Goal: Transaction & Acquisition: Purchase product/service

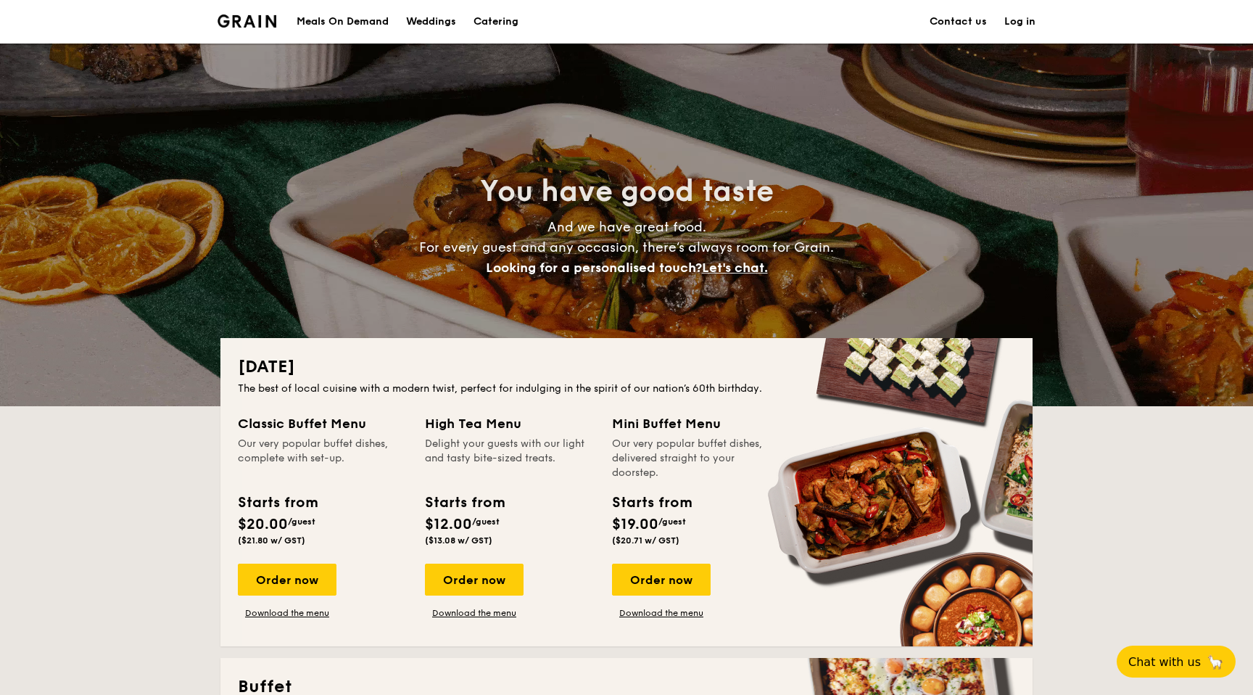
click at [373, 13] on h1 "Catering" at bounding box center [496, 22] width 45 height 44
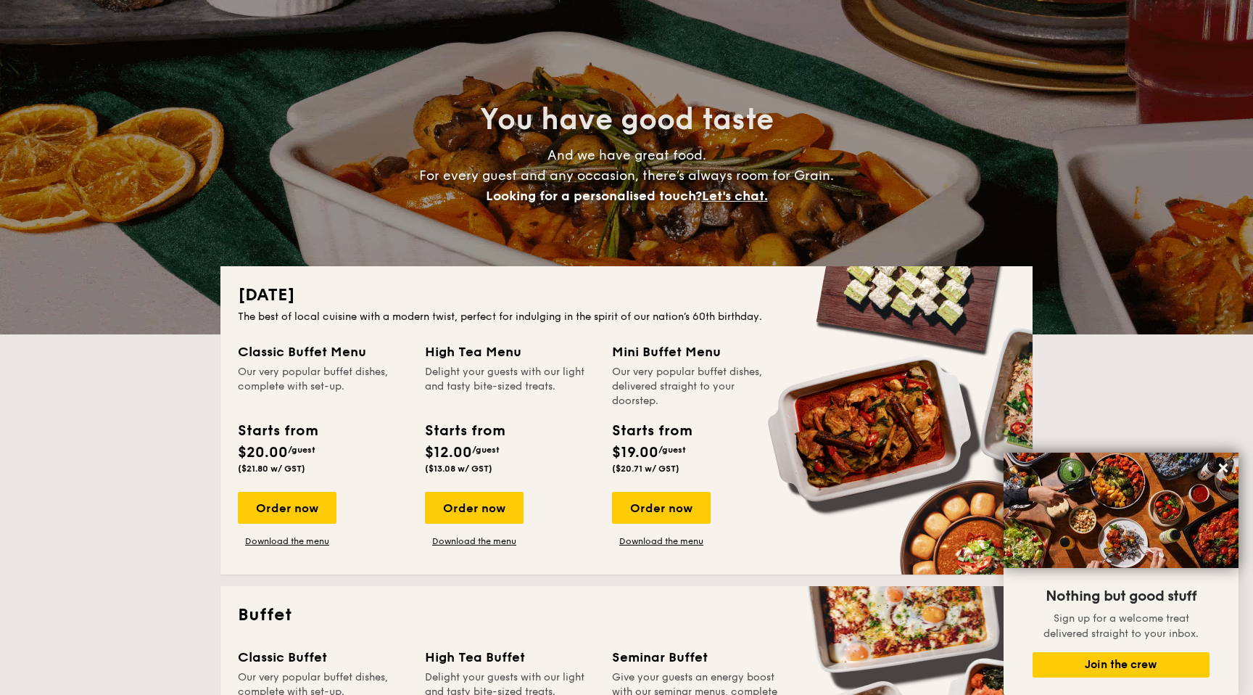
scroll to position [69, 0]
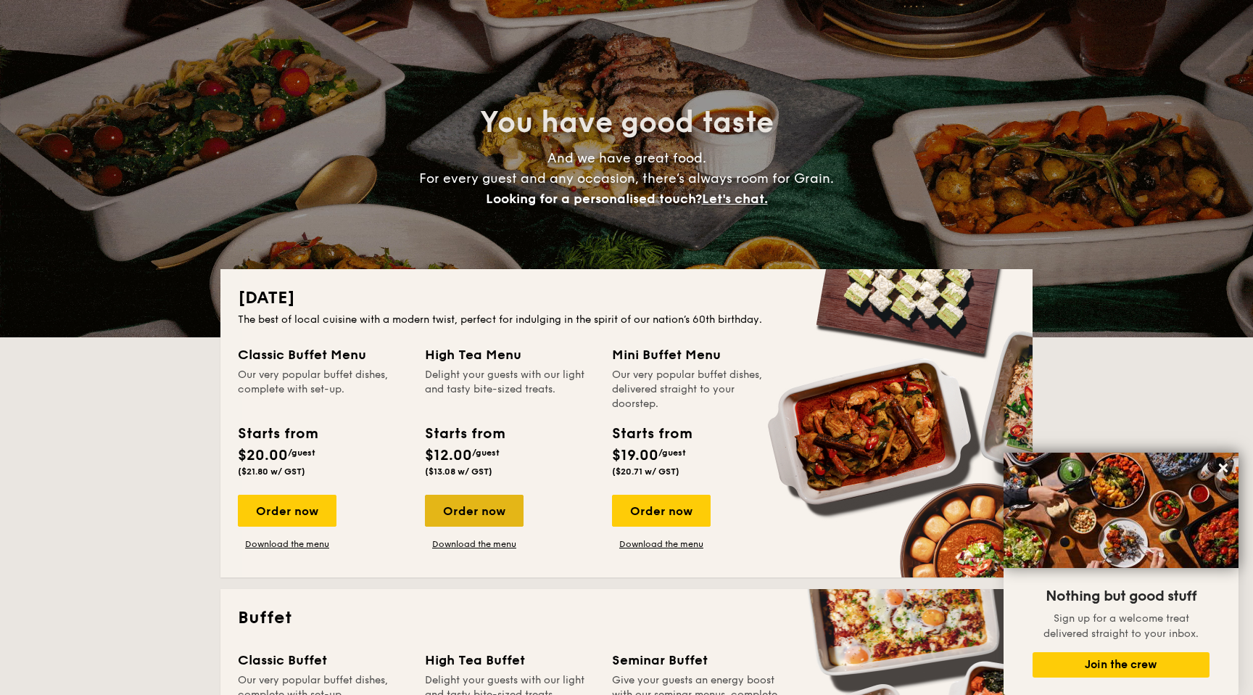
click at [373, 517] on div "Order now" at bounding box center [474, 511] width 99 height 32
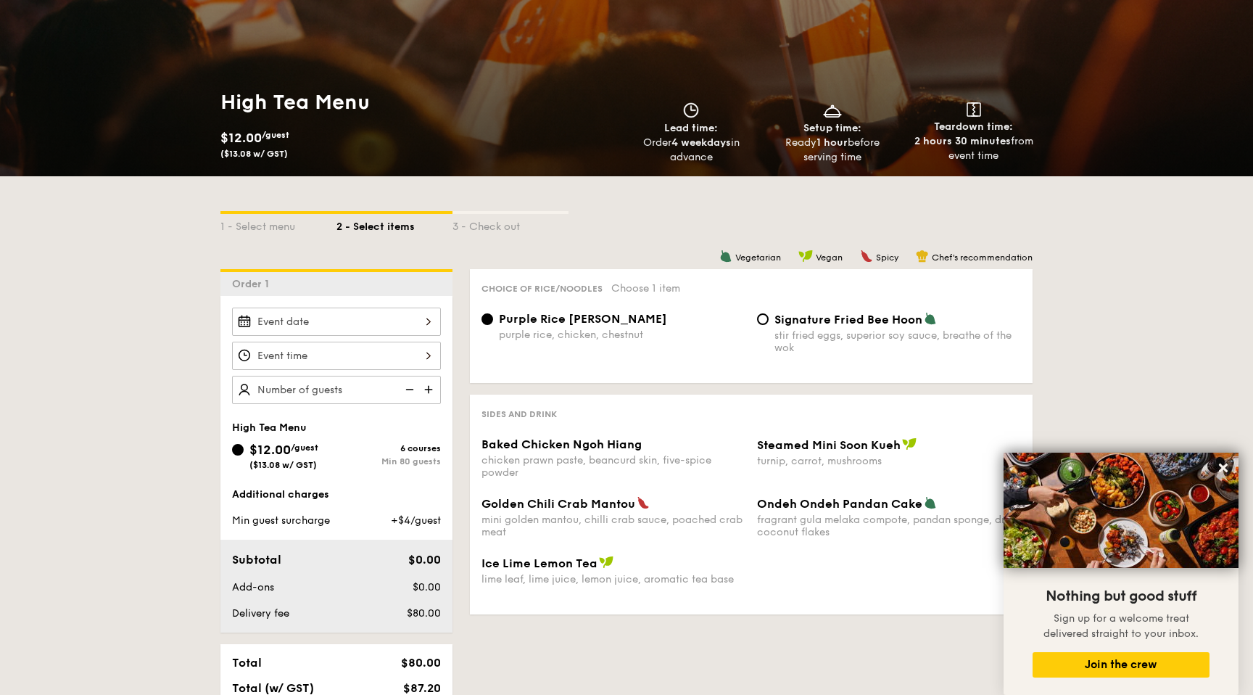
scroll to position [147, 0]
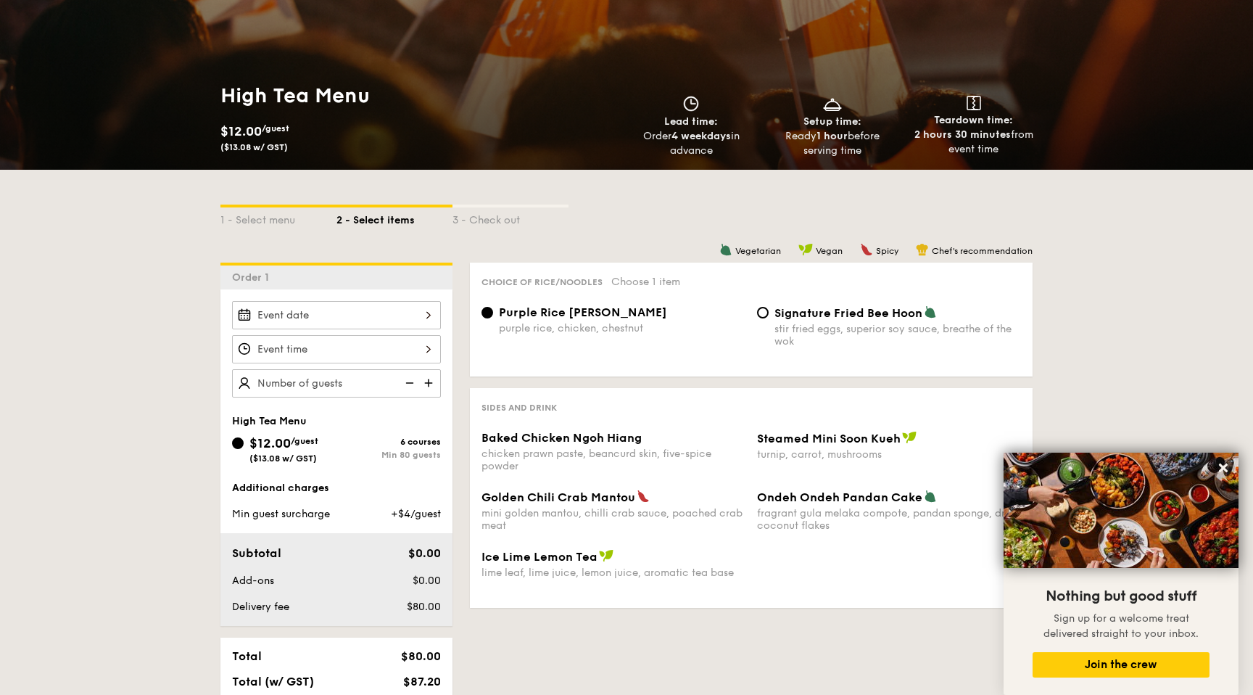
click at [373, 320] on div at bounding box center [336, 315] width 209 height 28
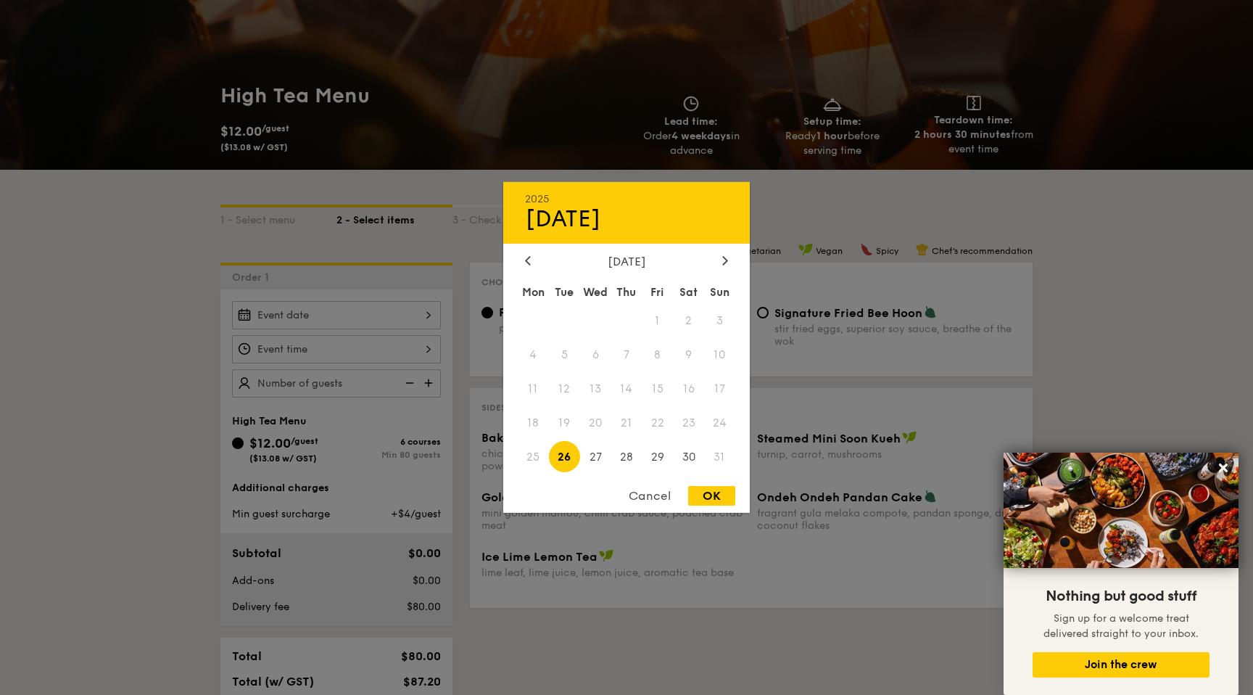
click at [373, 90] on div at bounding box center [626, 347] width 1253 height 695
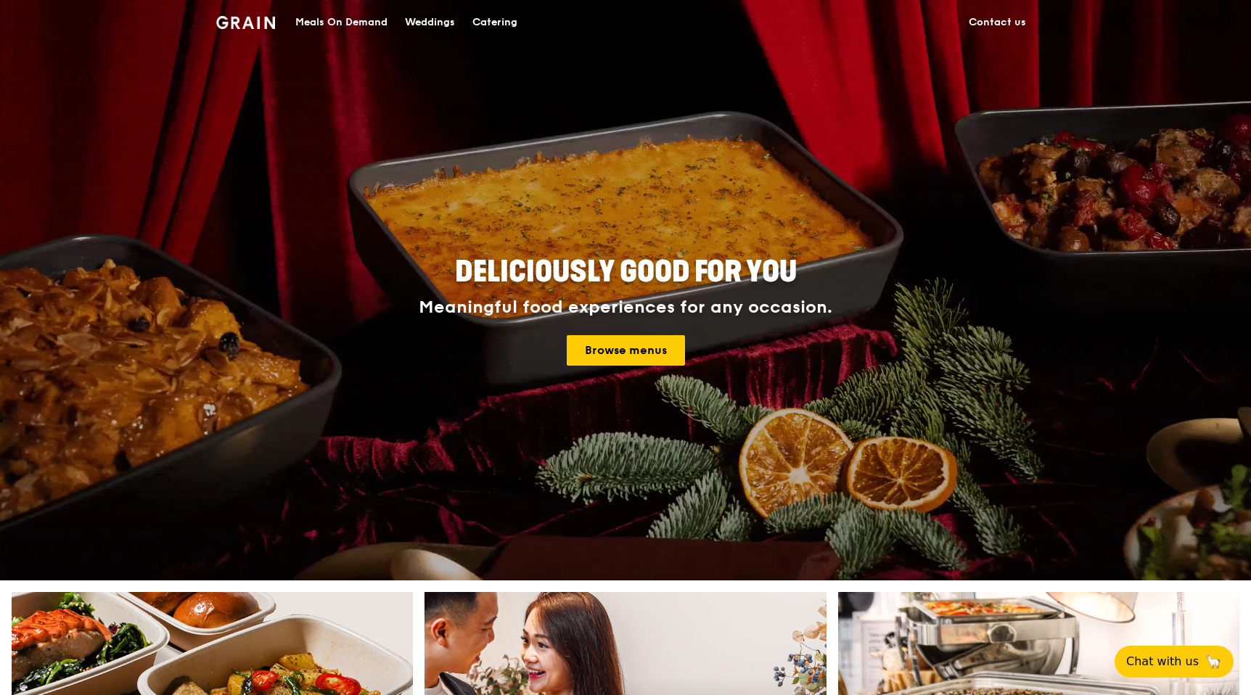
click at [342, 22] on div "Meals On Demand" at bounding box center [341, 23] width 92 height 44
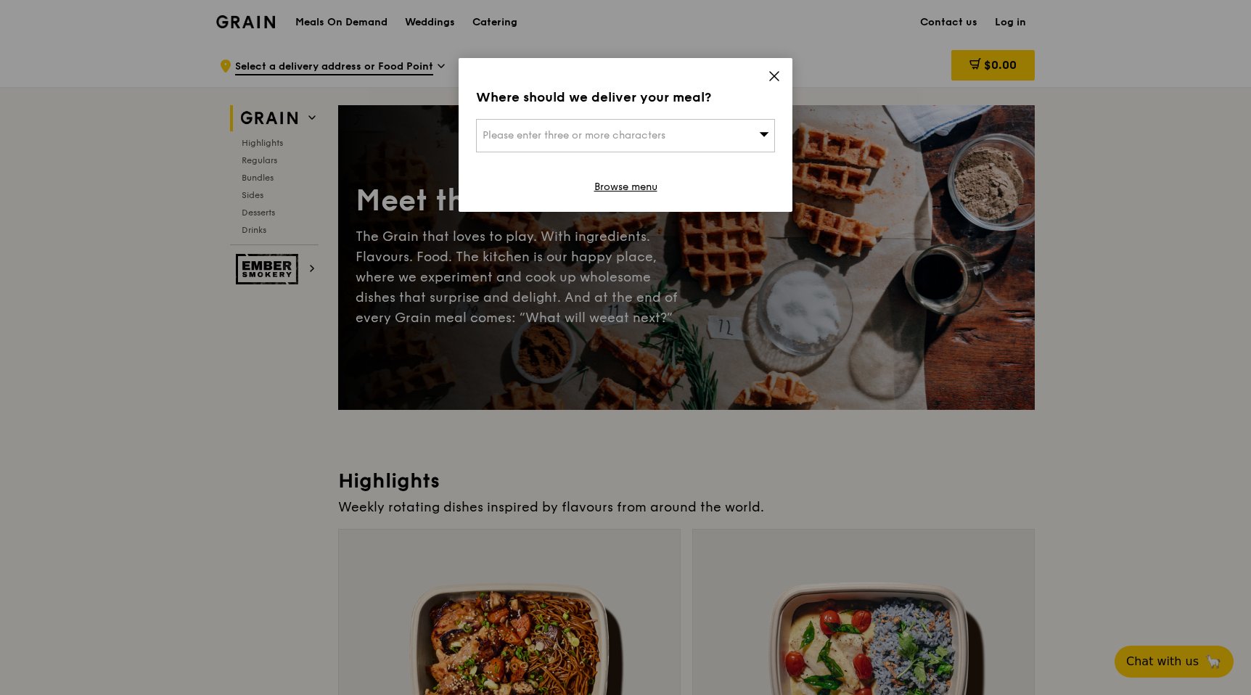
click at [744, 130] on div "Please enter three or more characters" at bounding box center [625, 135] width 299 height 33
click at [678, 142] on input "search" at bounding box center [625, 136] width 297 height 32
type input "130018"
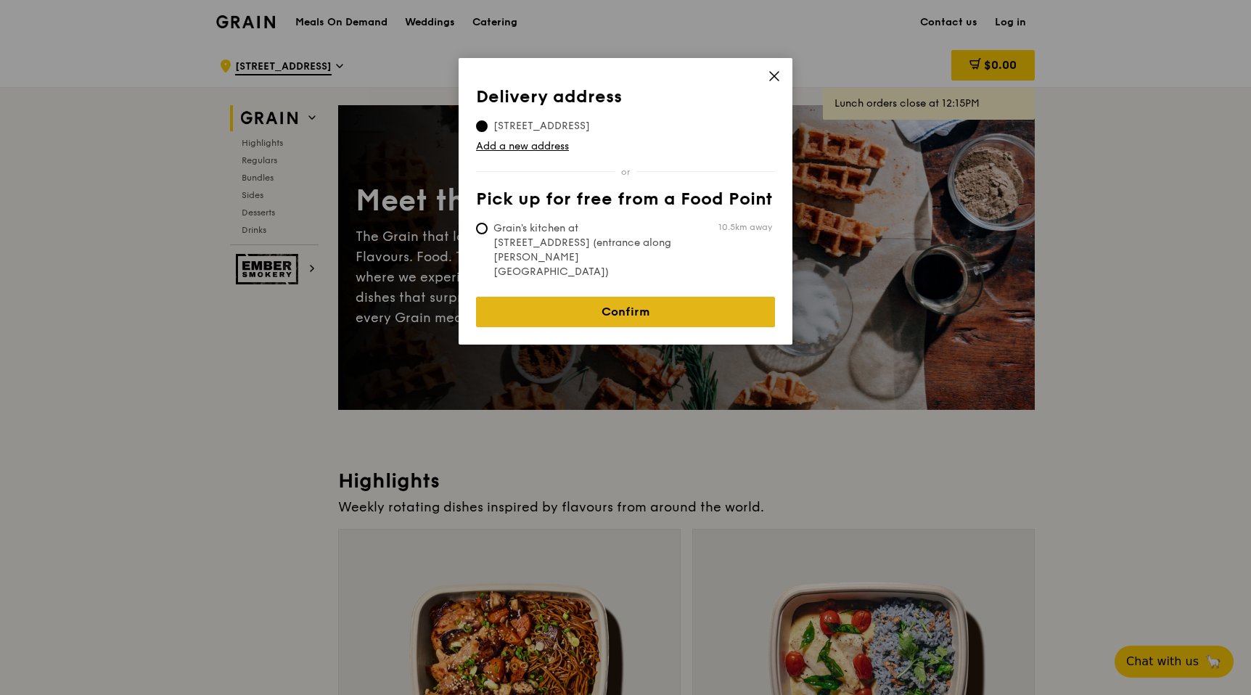
click at [686, 297] on link "Confirm" at bounding box center [625, 312] width 299 height 30
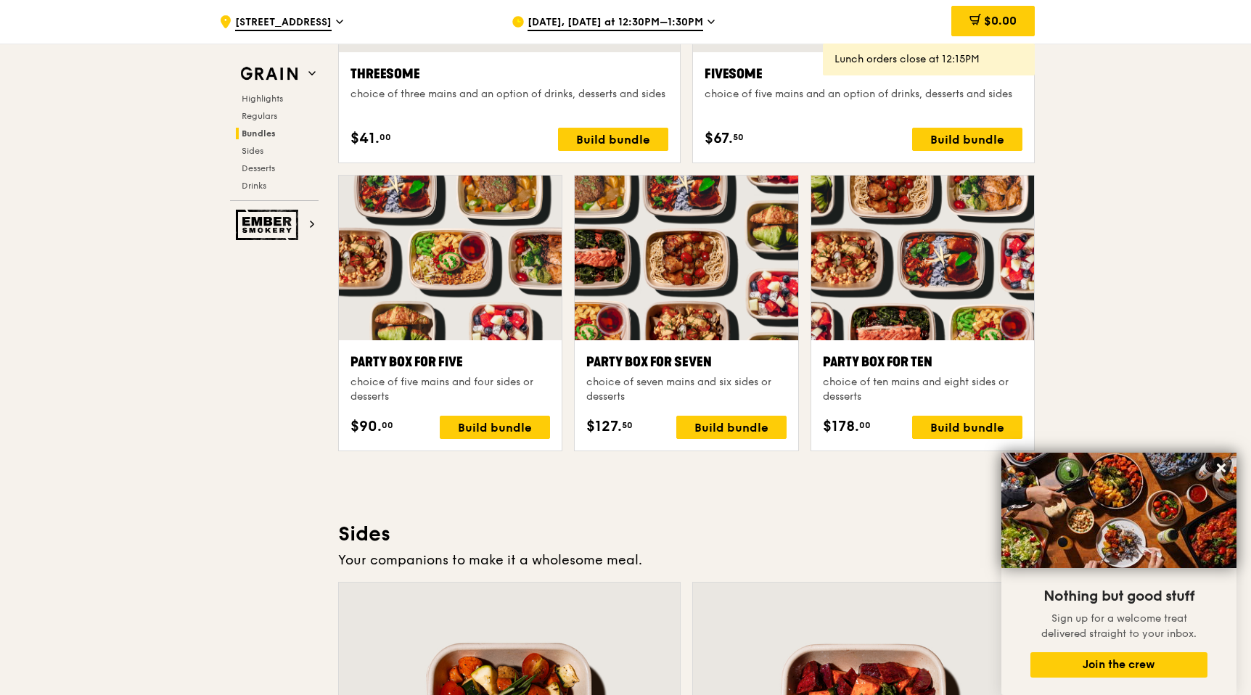
scroll to position [2764, 0]
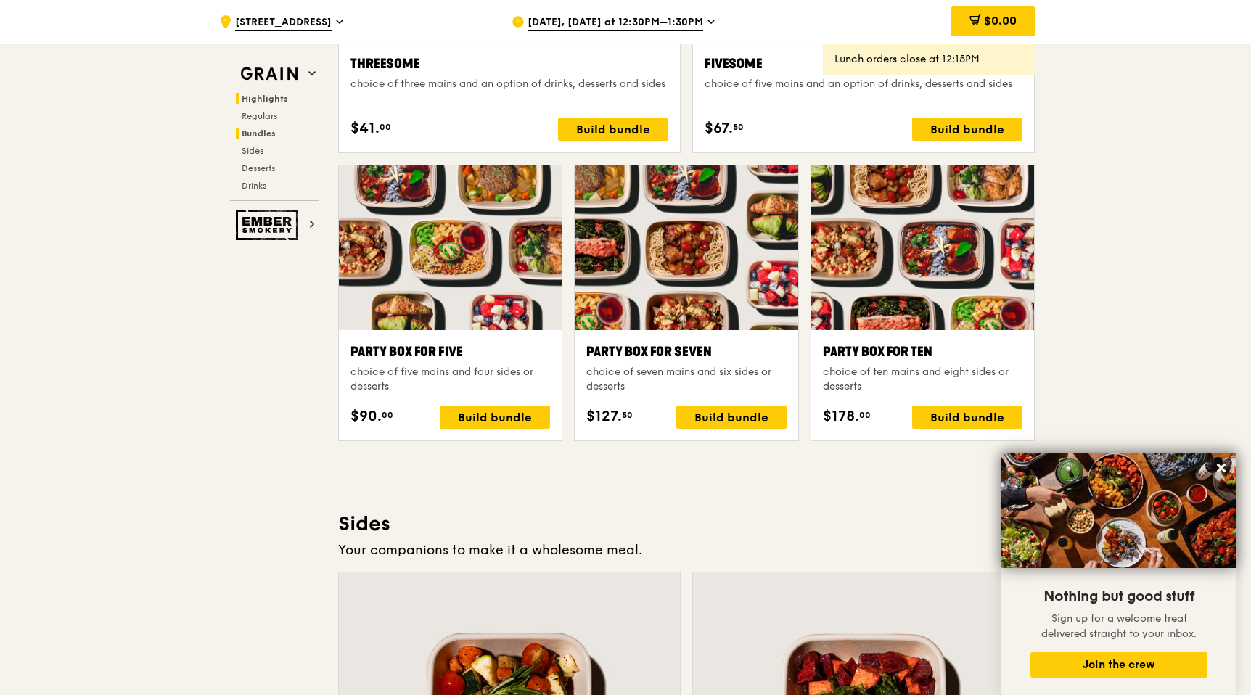
click at [262, 99] on span "Highlights" at bounding box center [265, 99] width 46 height 10
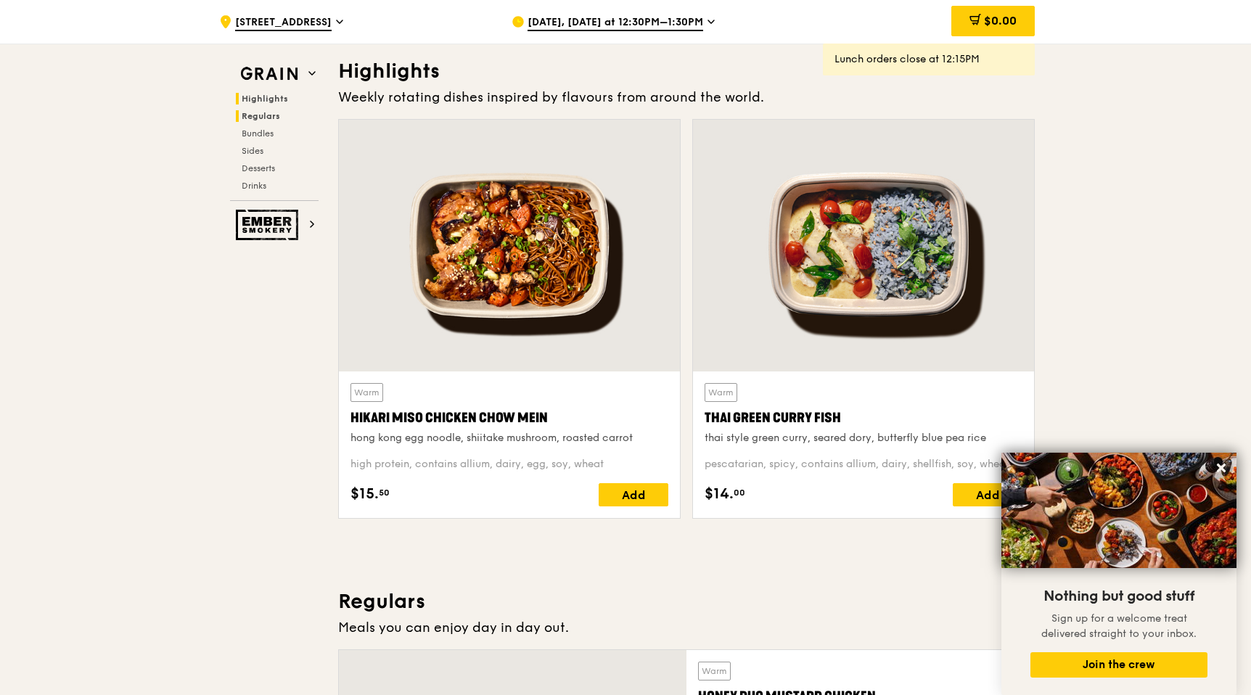
click at [267, 114] on span "Regulars" at bounding box center [261, 116] width 38 height 10
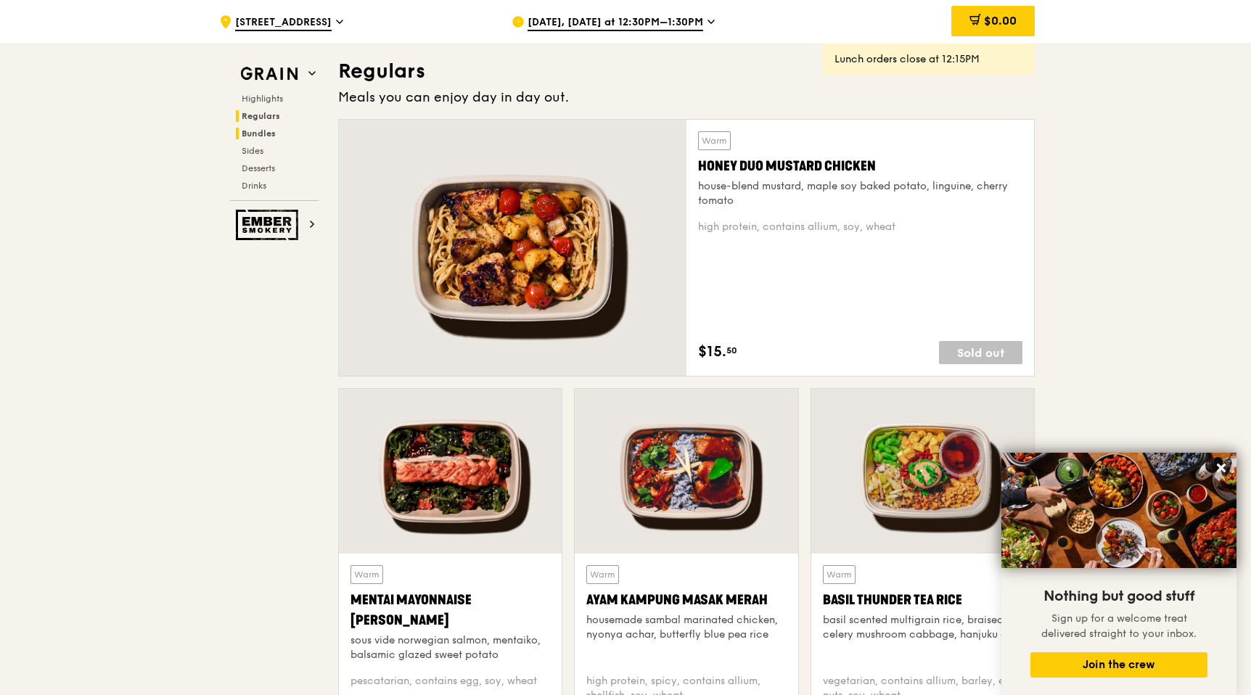
click at [268, 131] on span "Bundles" at bounding box center [259, 133] width 34 height 10
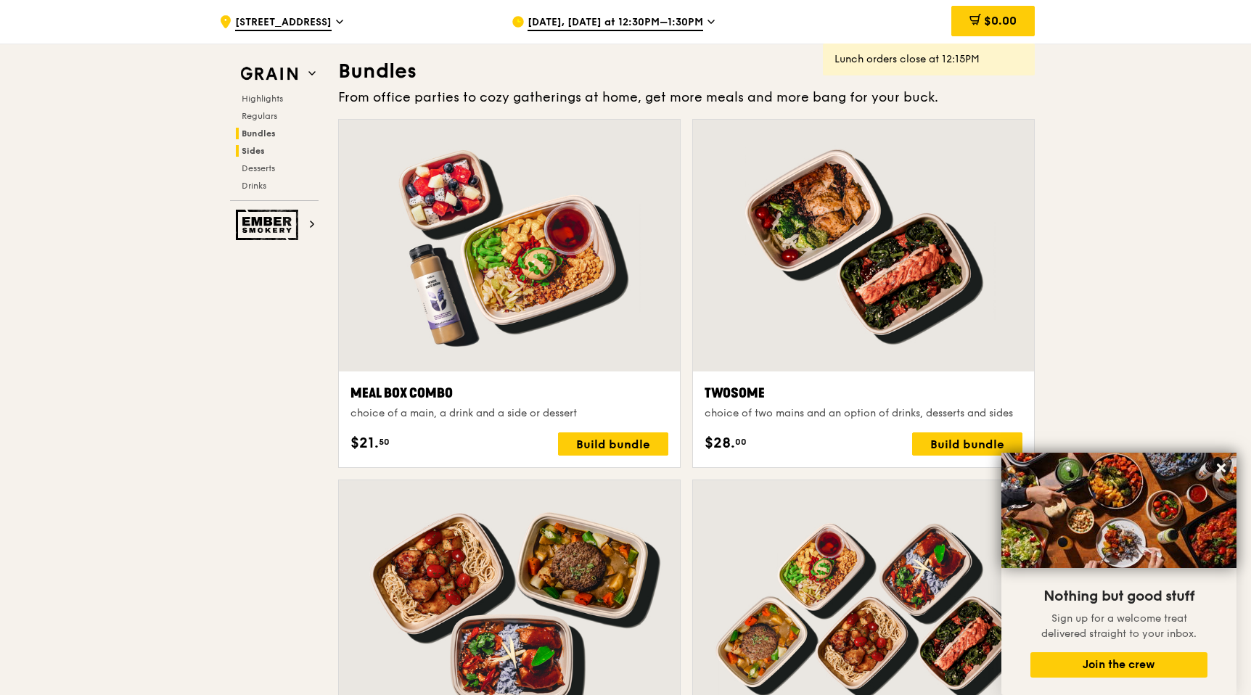
click at [263, 149] on span "Sides" at bounding box center [253, 151] width 23 height 10
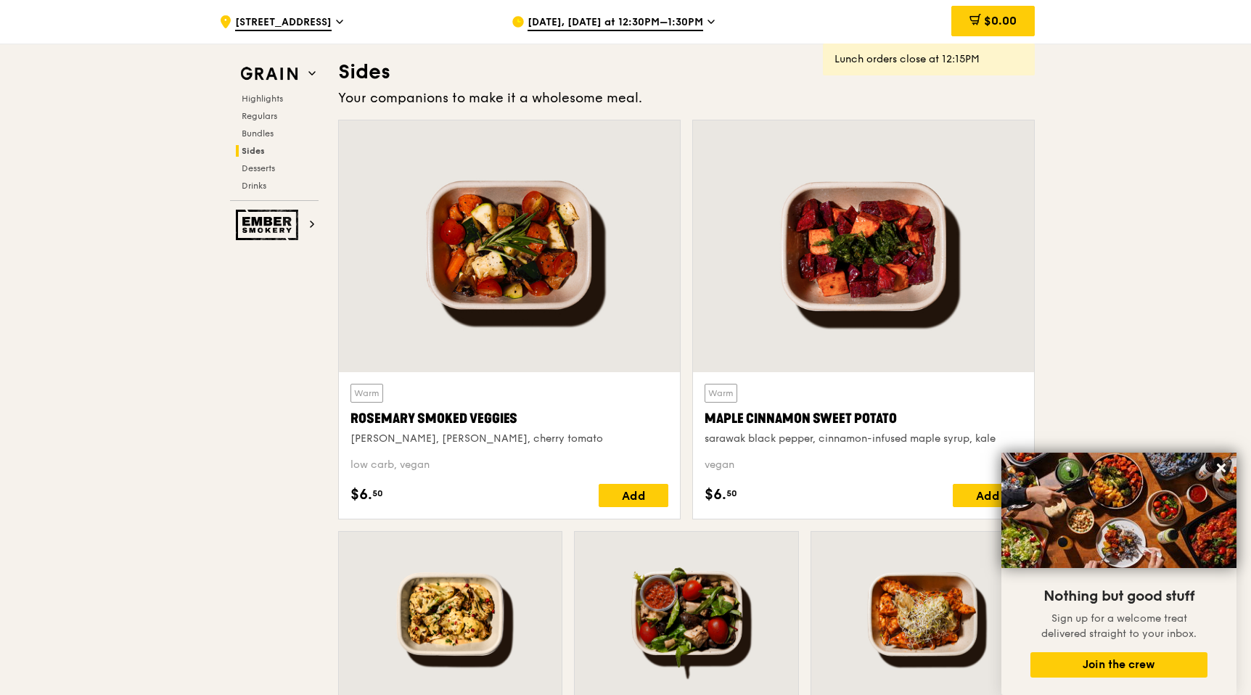
scroll to position [3217, 0]
click at [265, 169] on span "Desserts" at bounding box center [260, 168] width 37 height 10
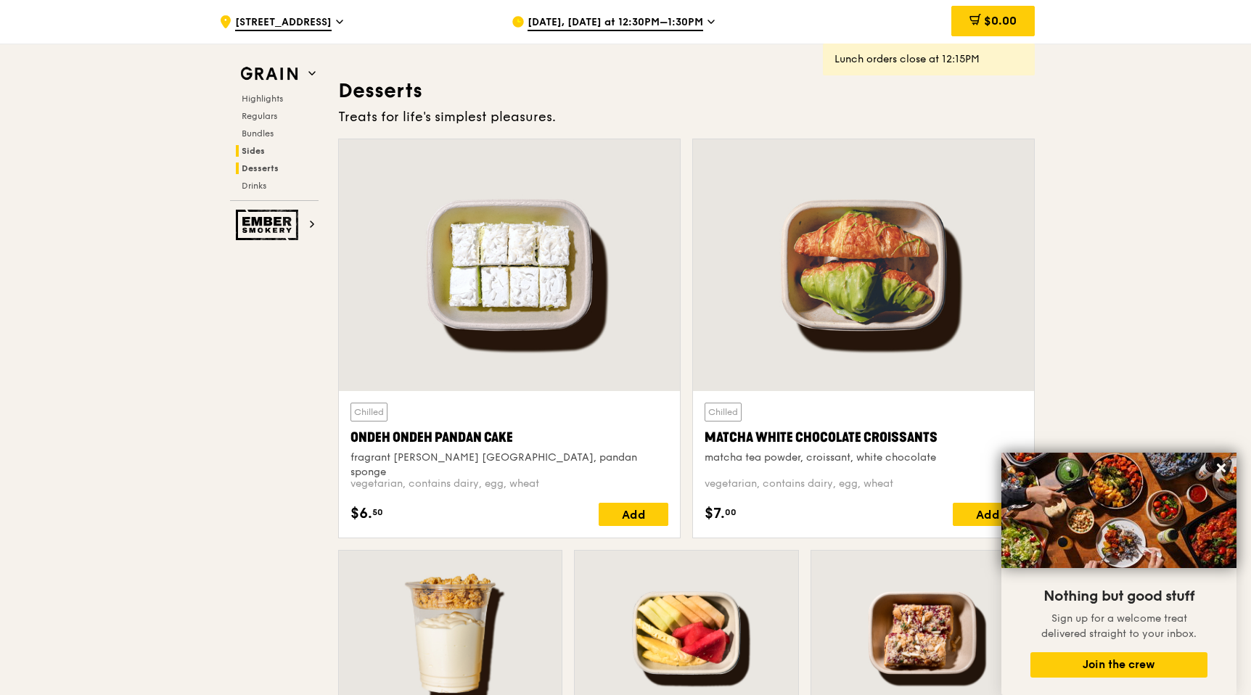
scroll to position [4121, 0]
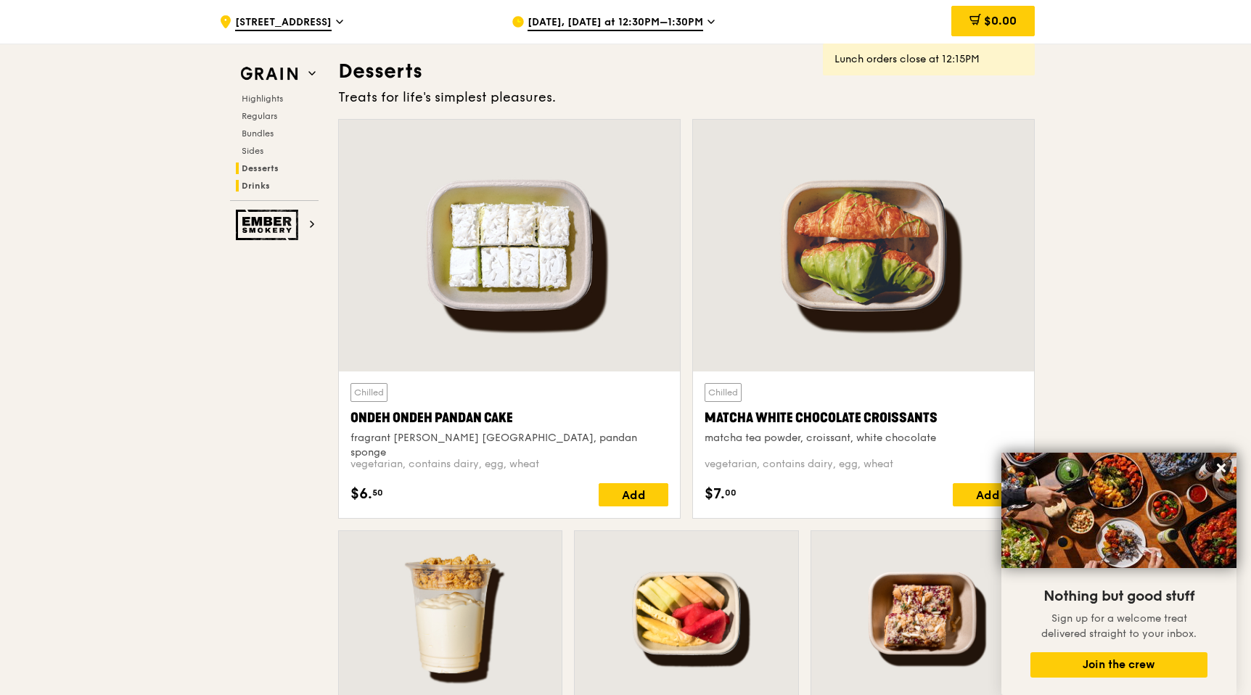
click at [265, 184] on span "Drinks" at bounding box center [256, 186] width 28 height 10
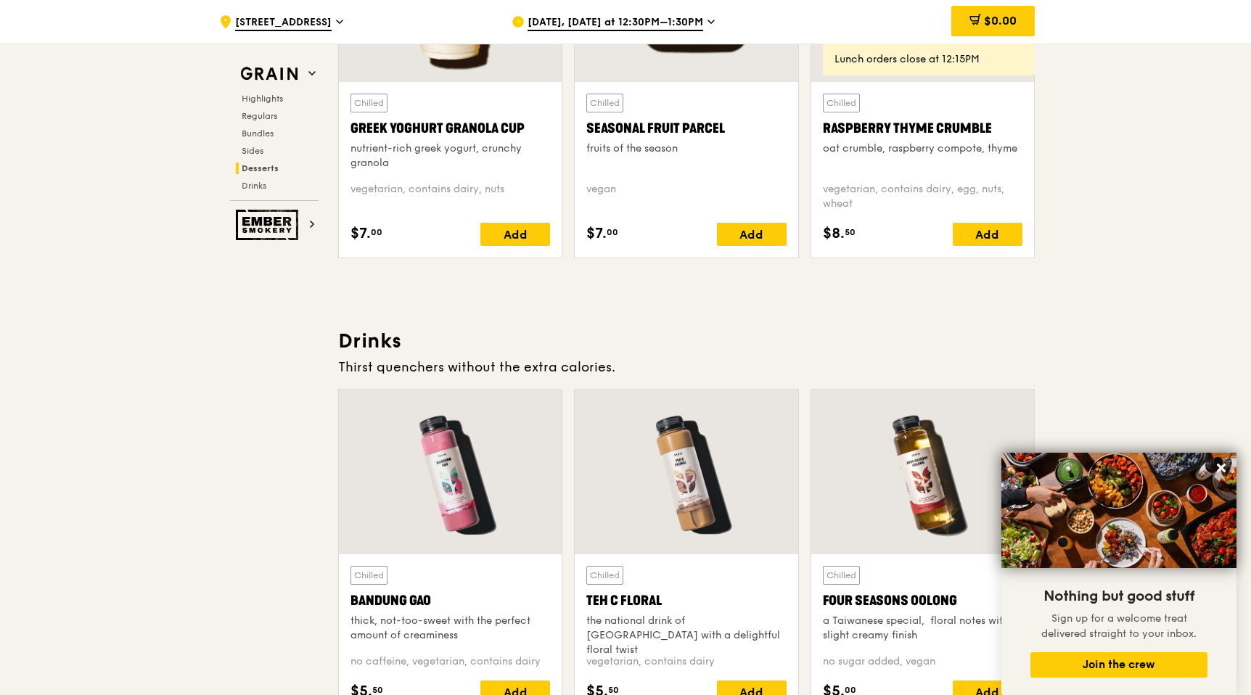
scroll to position [4447, 0]
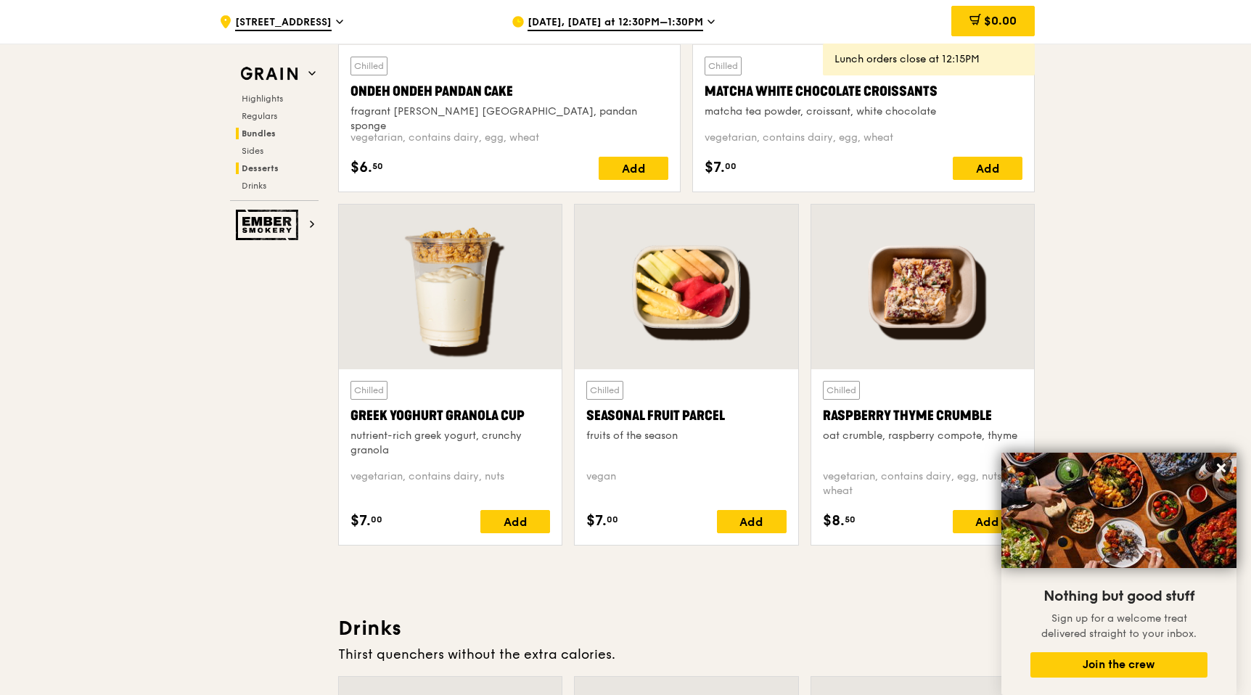
click at [262, 133] on span "Bundles" at bounding box center [259, 133] width 34 height 10
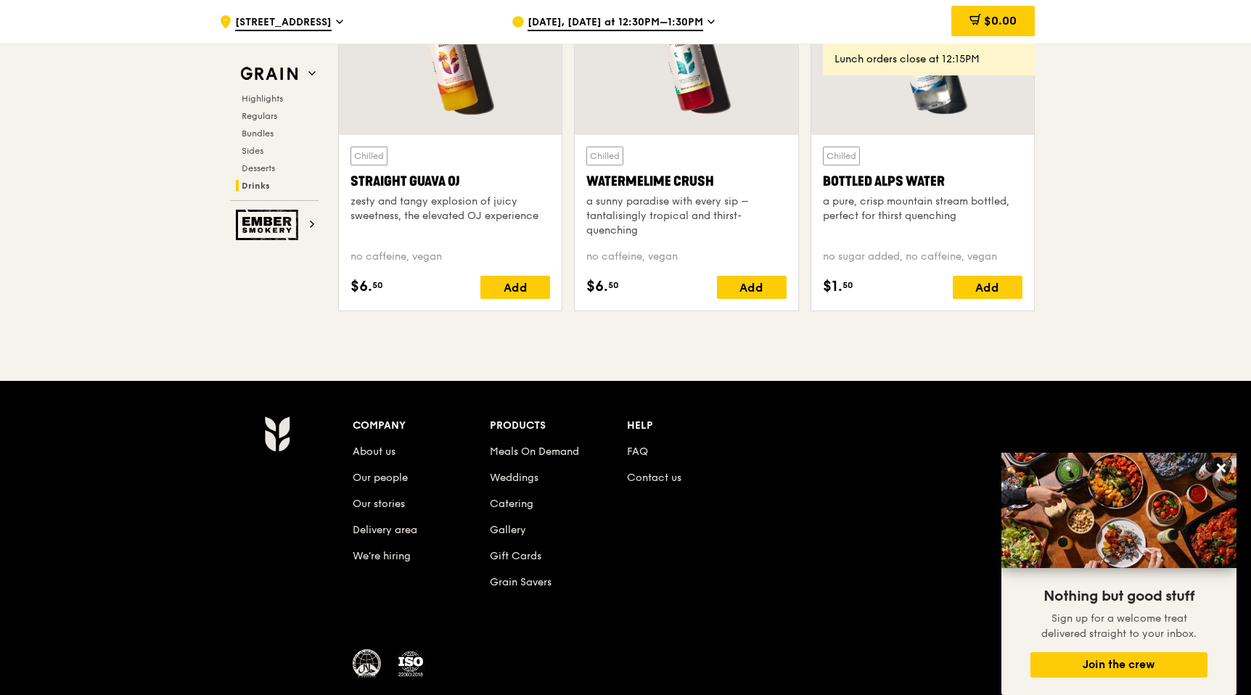
scroll to position [5831, 0]
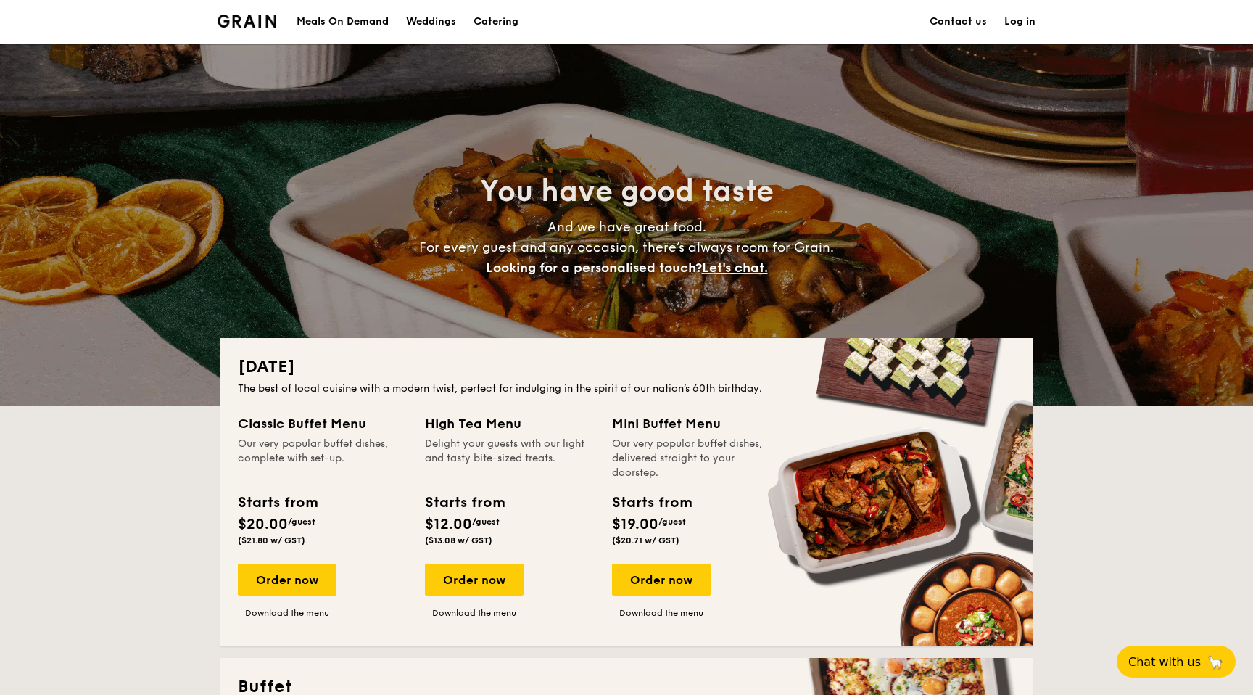
click at [350, 22] on div "Meals On Demand" at bounding box center [343, 22] width 92 height 44
click at [350, 18] on div "Meals On Demand" at bounding box center [343, 22] width 92 height 44
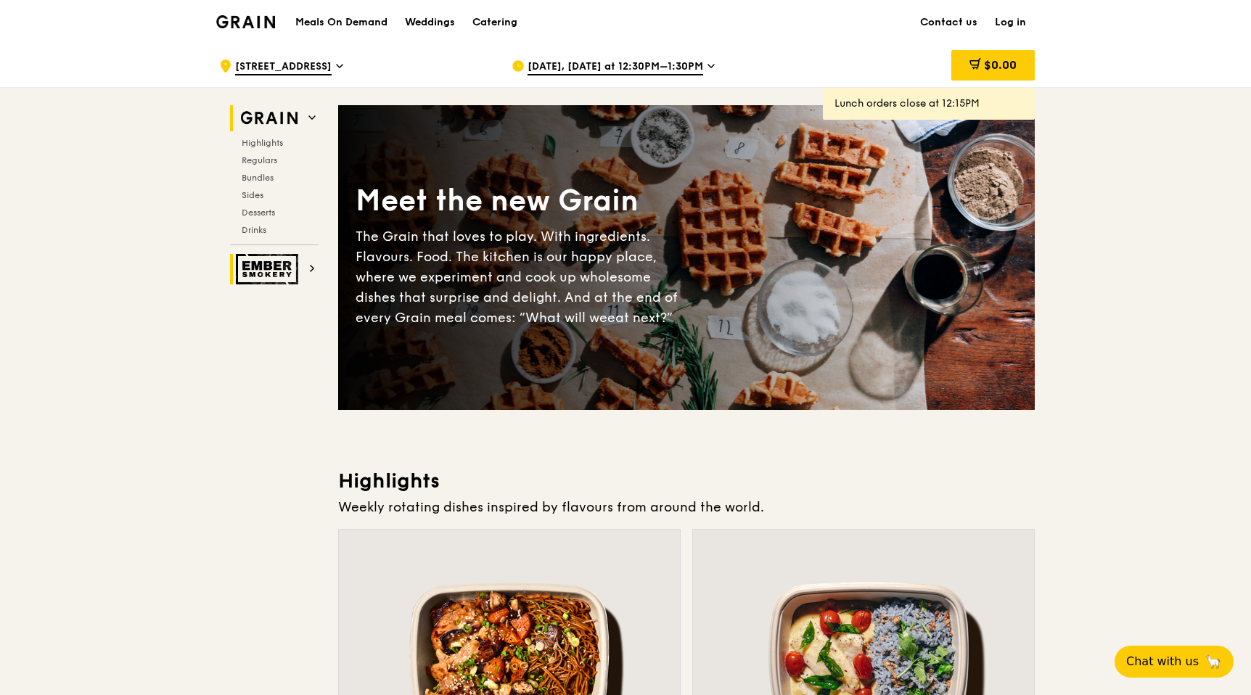
click at [285, 275] on img at bounding box center [269, 269] width 67 height 30
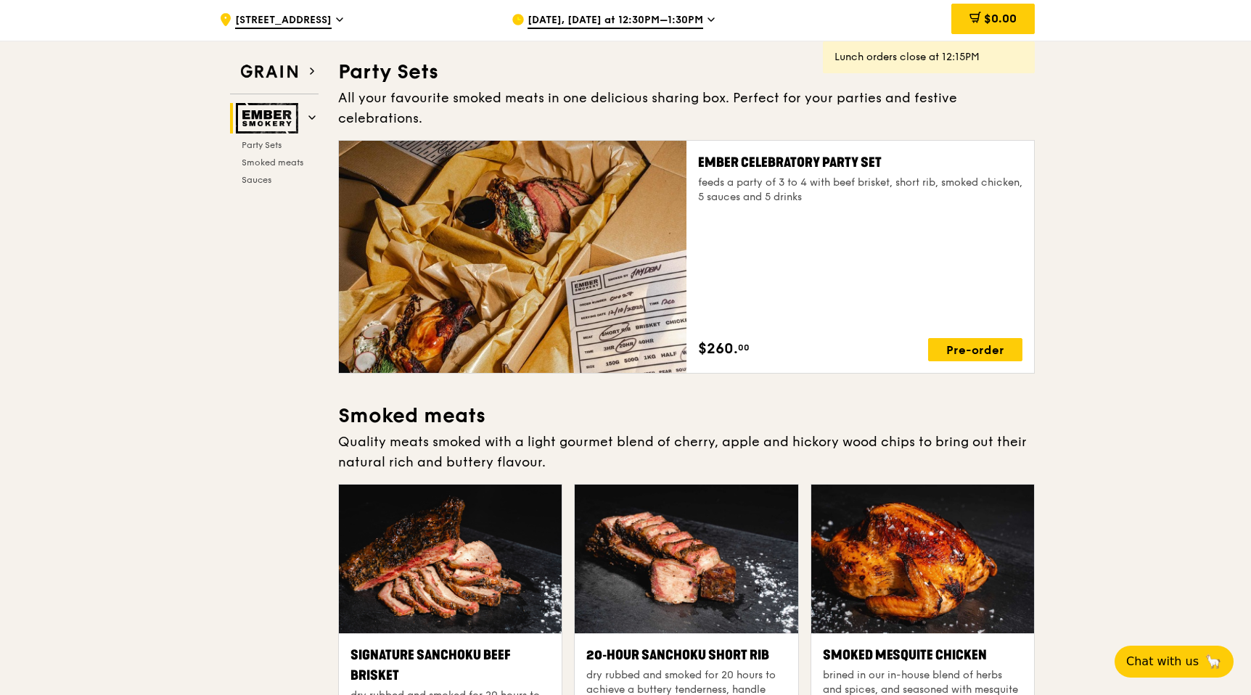
scroll to position [47, 0]
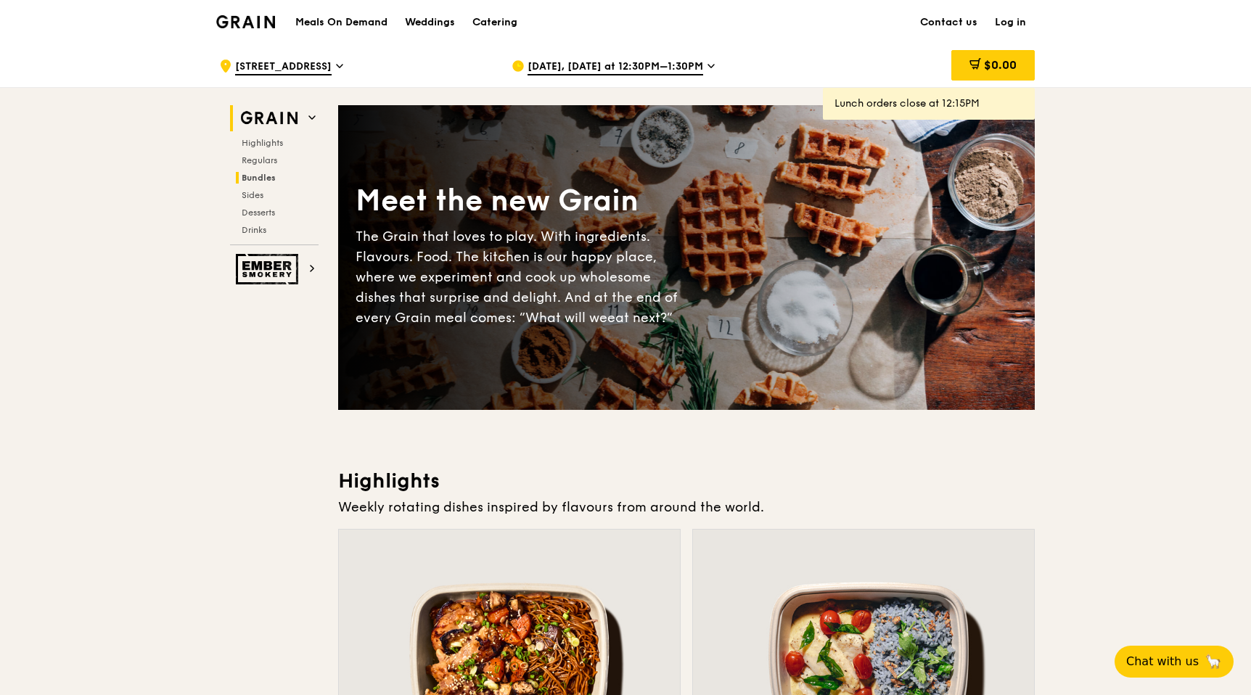
click at [268, 177] on span "Bundles" at bounding box center [259, 178] width 34 height 10
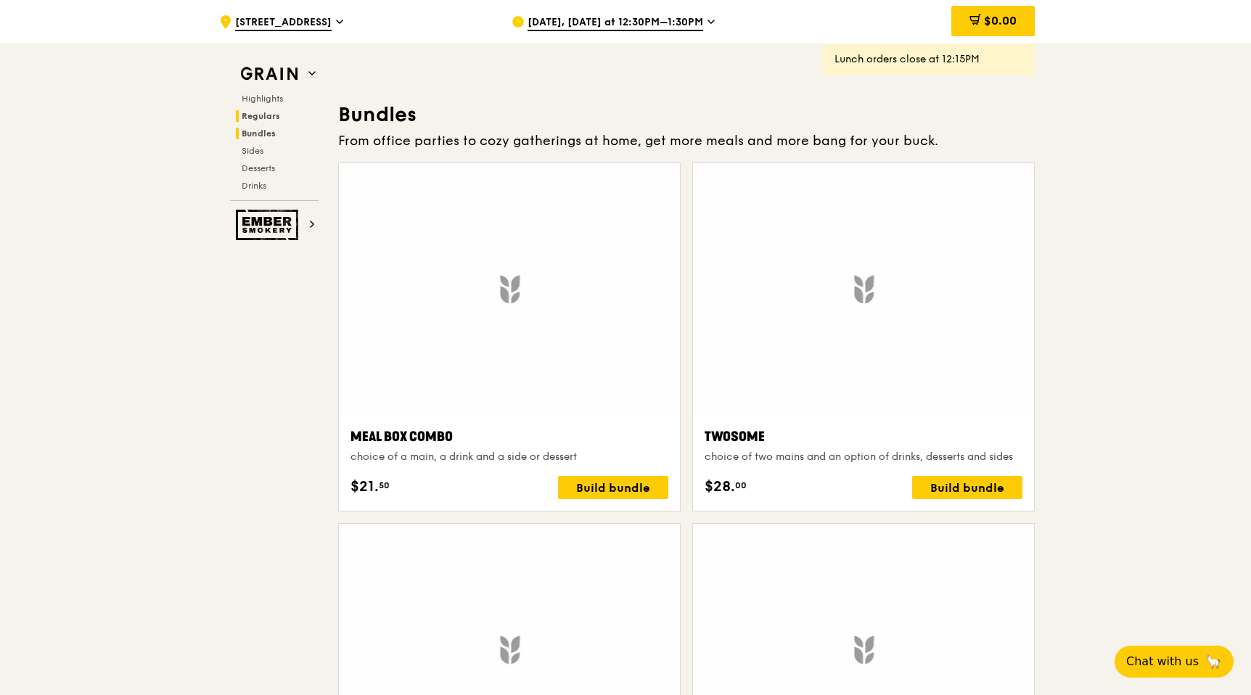
scroll to position [2075, 0]
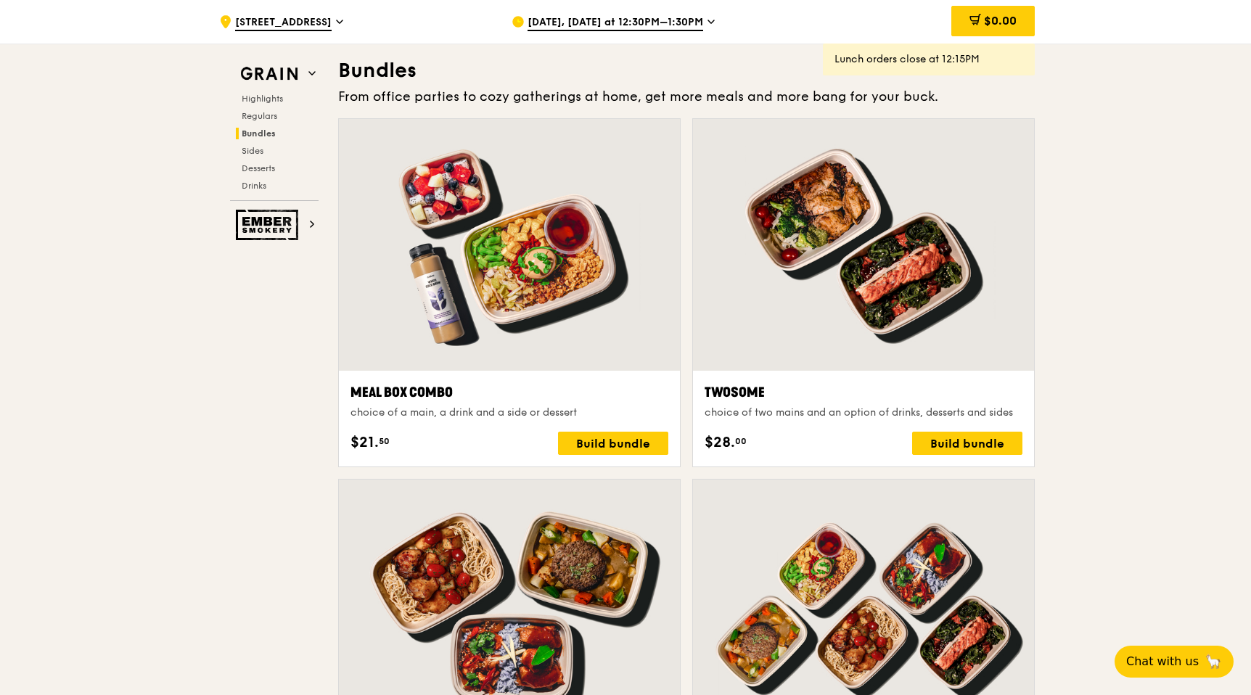
click at [268, 177] on div "Highlights Regulars Bundles Sides Desserts Drinks" at bounding box center [274, 142] width 88 height 99
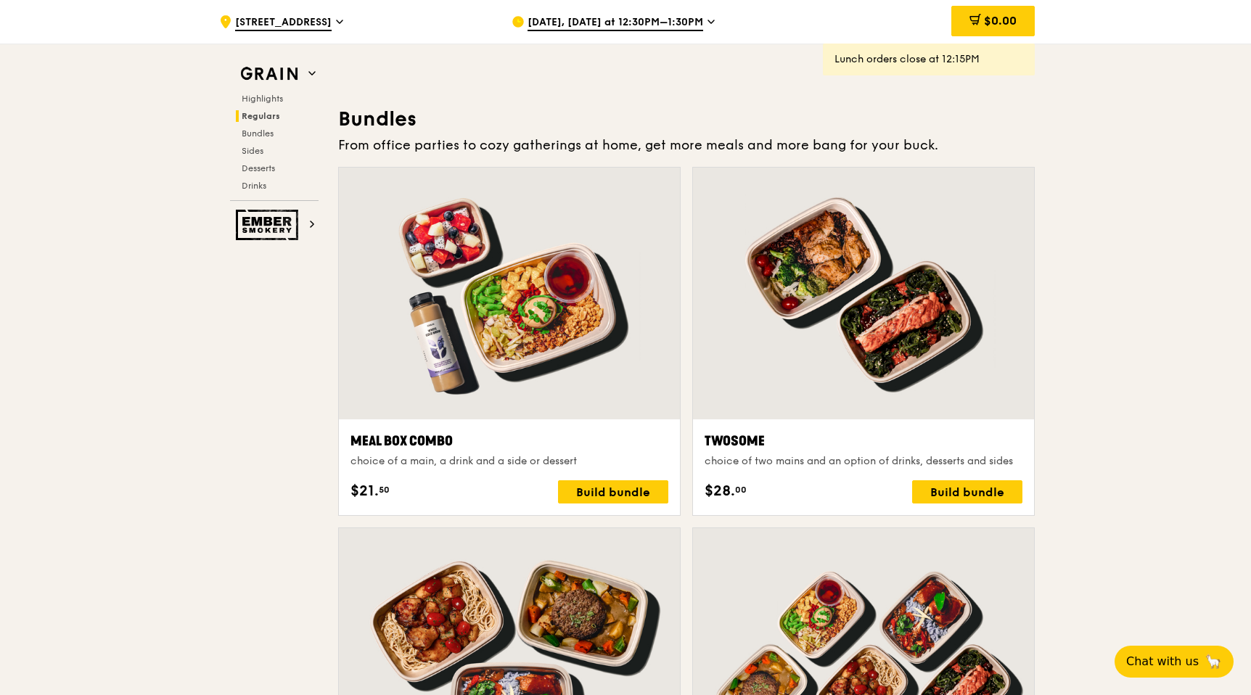
scroll to position [1842, 0]
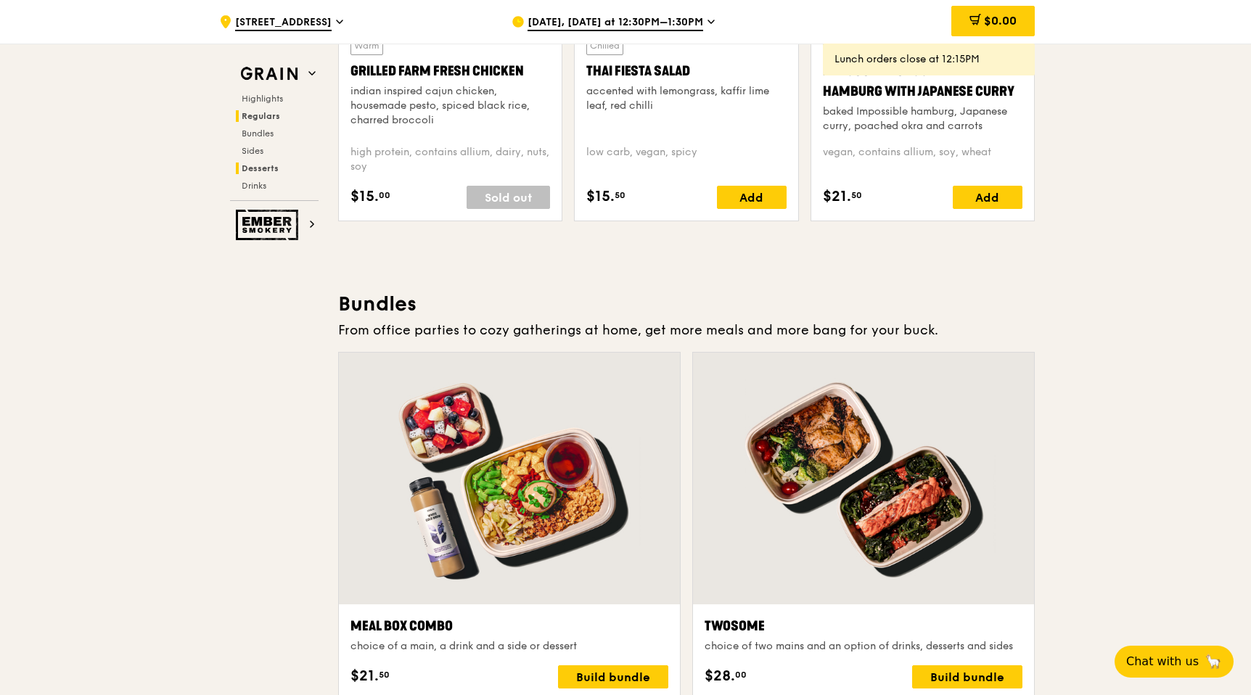
click at [262, 169] on span "Desserts" at bounding box center [260, 168] width 37 height 10
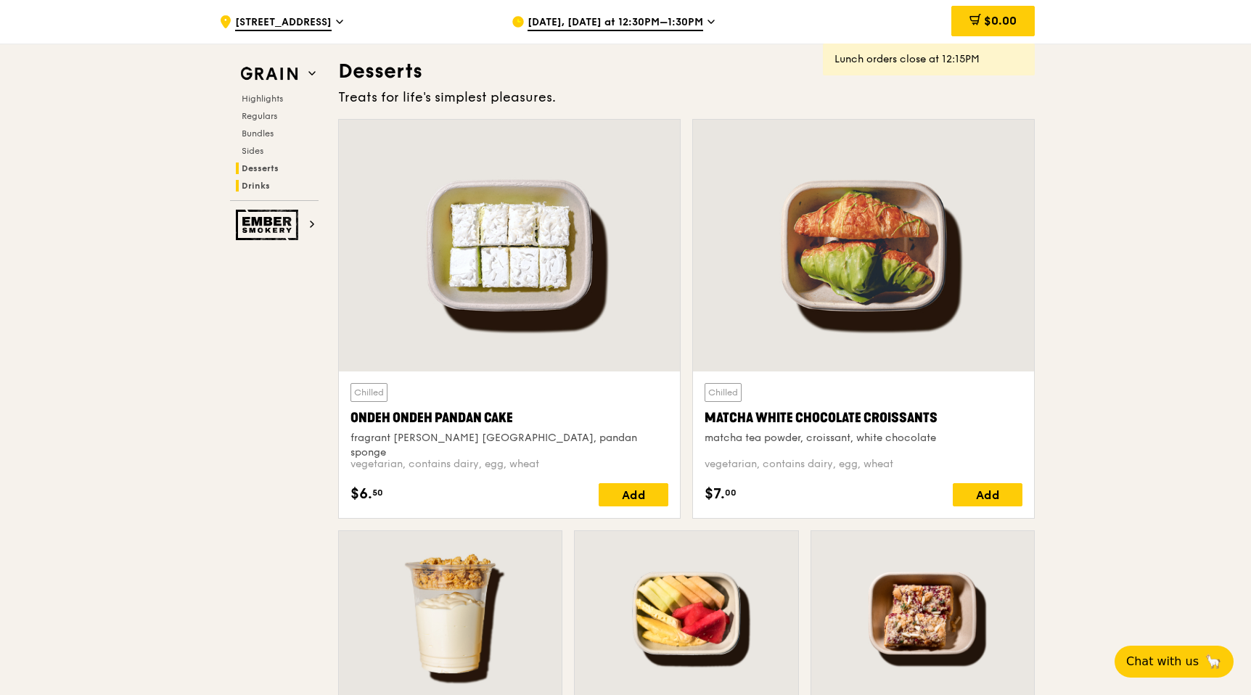
click at [263, 181] on span "Drinks" at bounding box center [256, 186] width 28 height 10
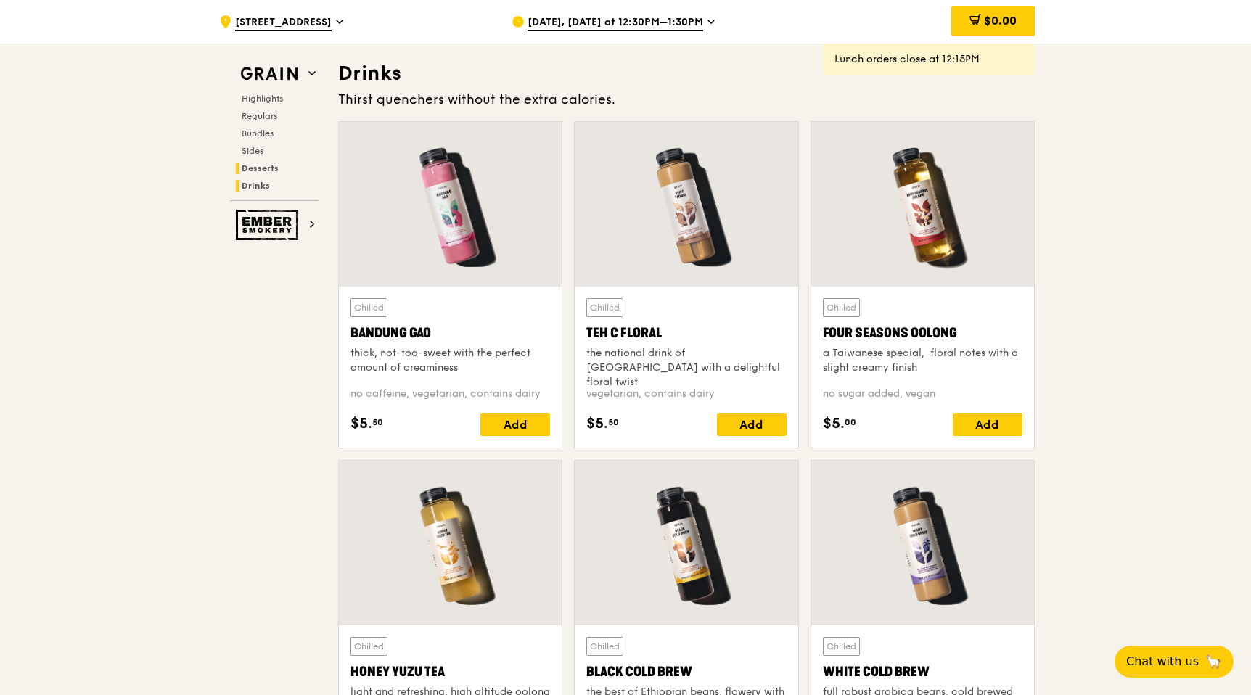
scroll to position [5004, 0]
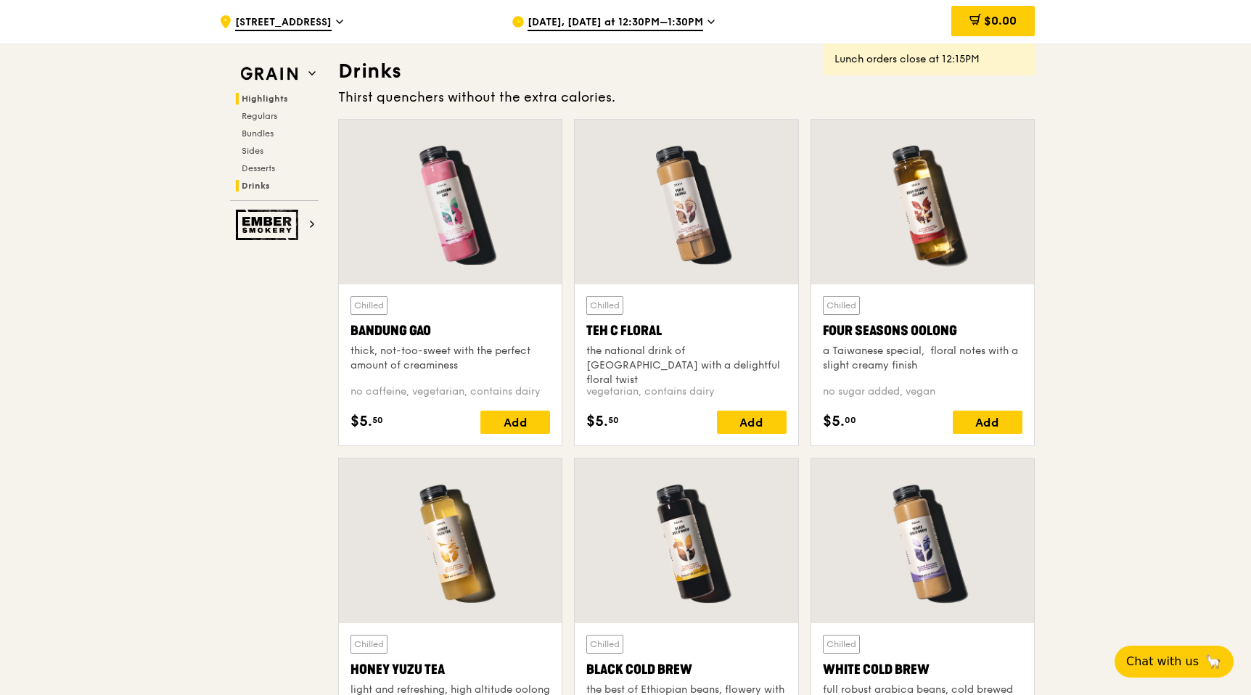
click at [268, 101] on span "Highlights" at bounding box center [265, 99] width 46 height 10
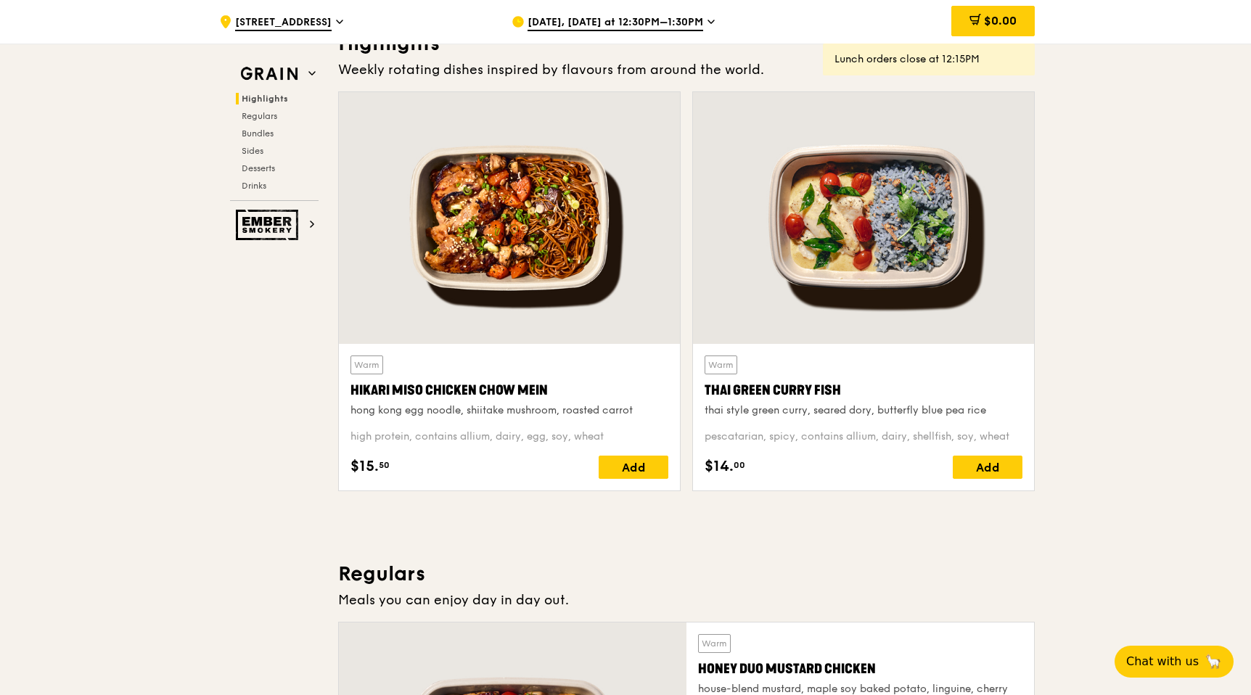
scroll to position [409, 0]
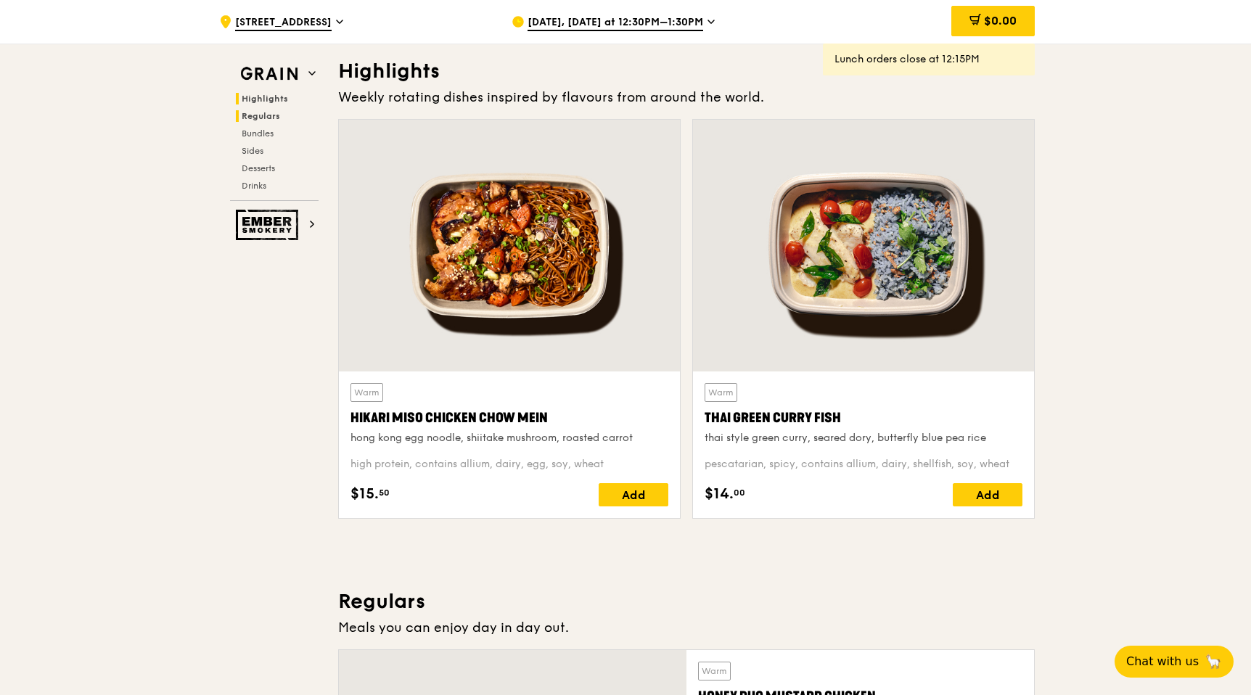
click at [269, 118] on span "Regulars" at bounding box center [261, 116] width 38 height 10
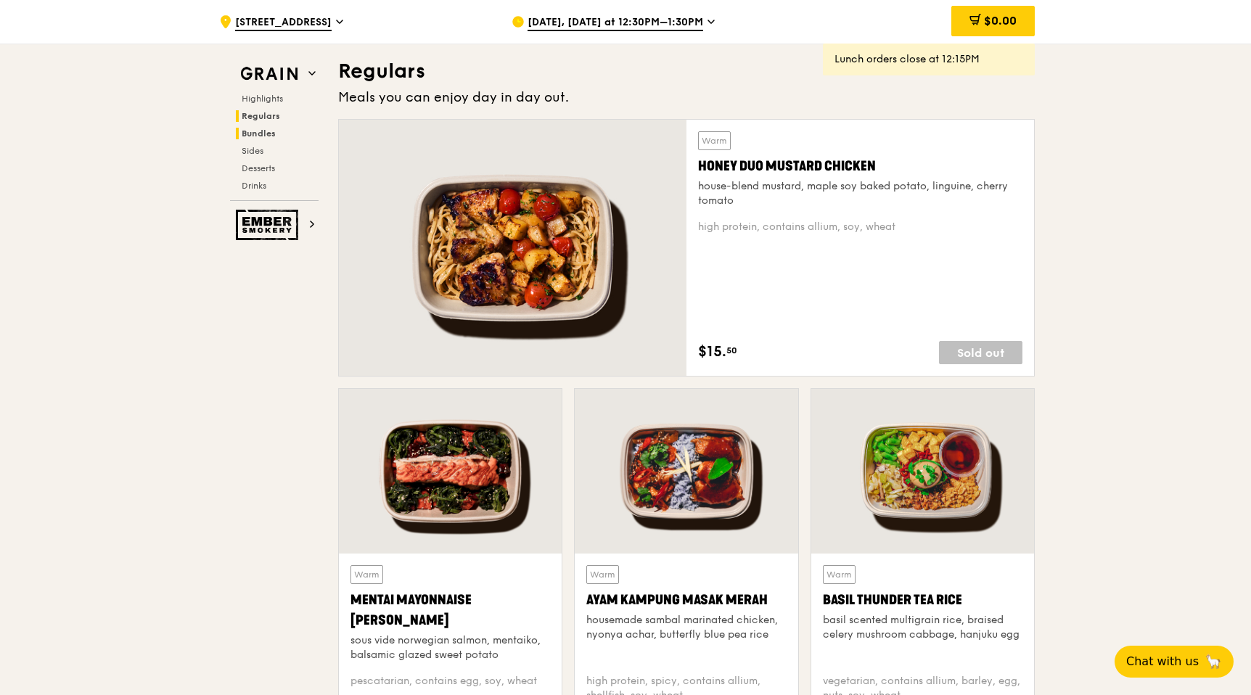
click at [268, 132] on span "Bundles" at bounding box center [259, 133] width 34 height 10
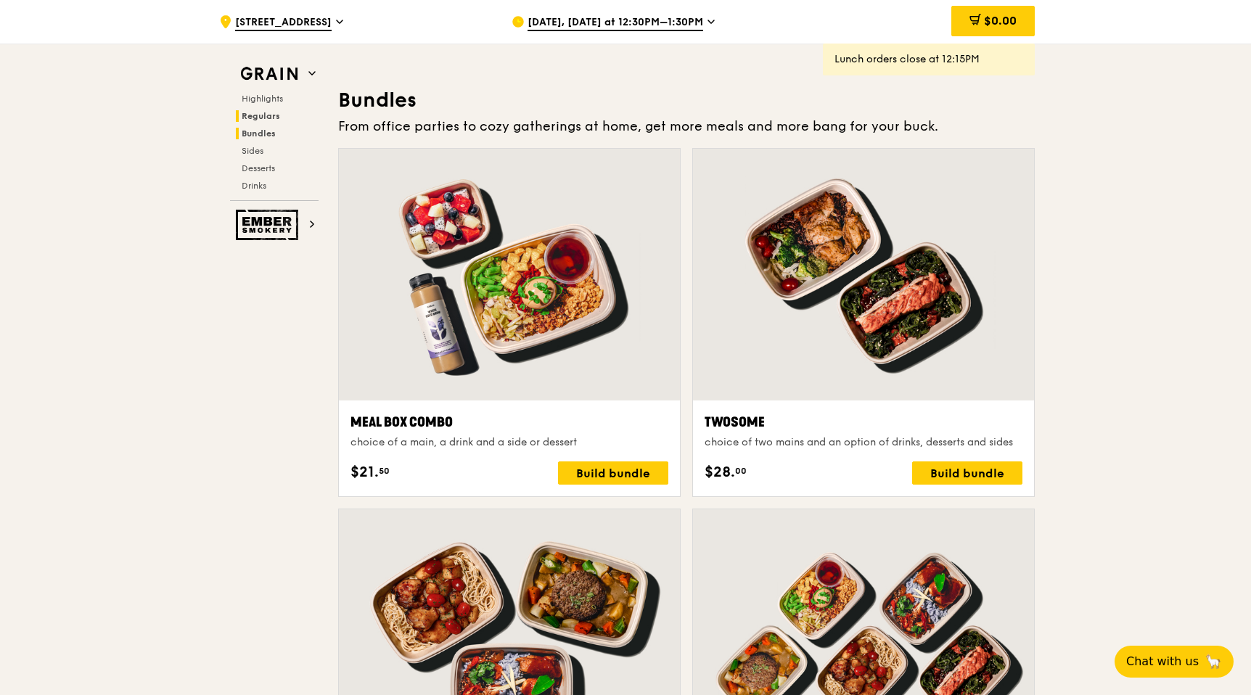
scroll to position [2075, 0]
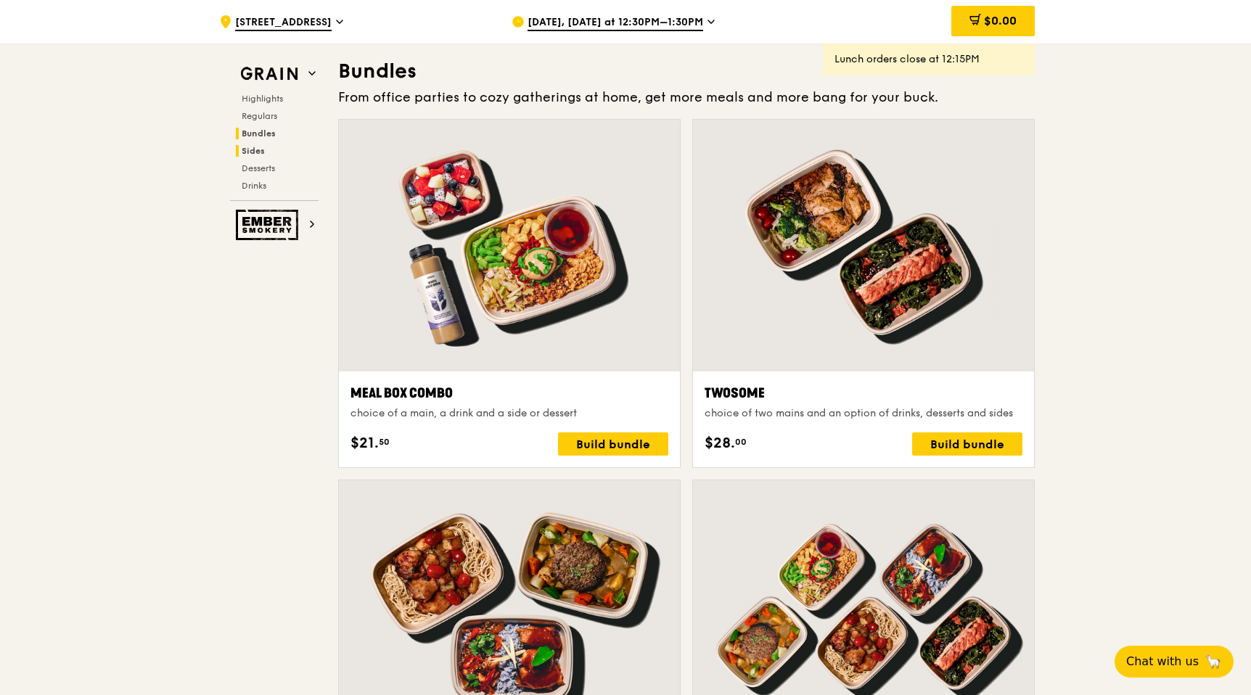
click at [265, 148] on h2 "Sides" at bounding box center [277, 151] width 83 height 12
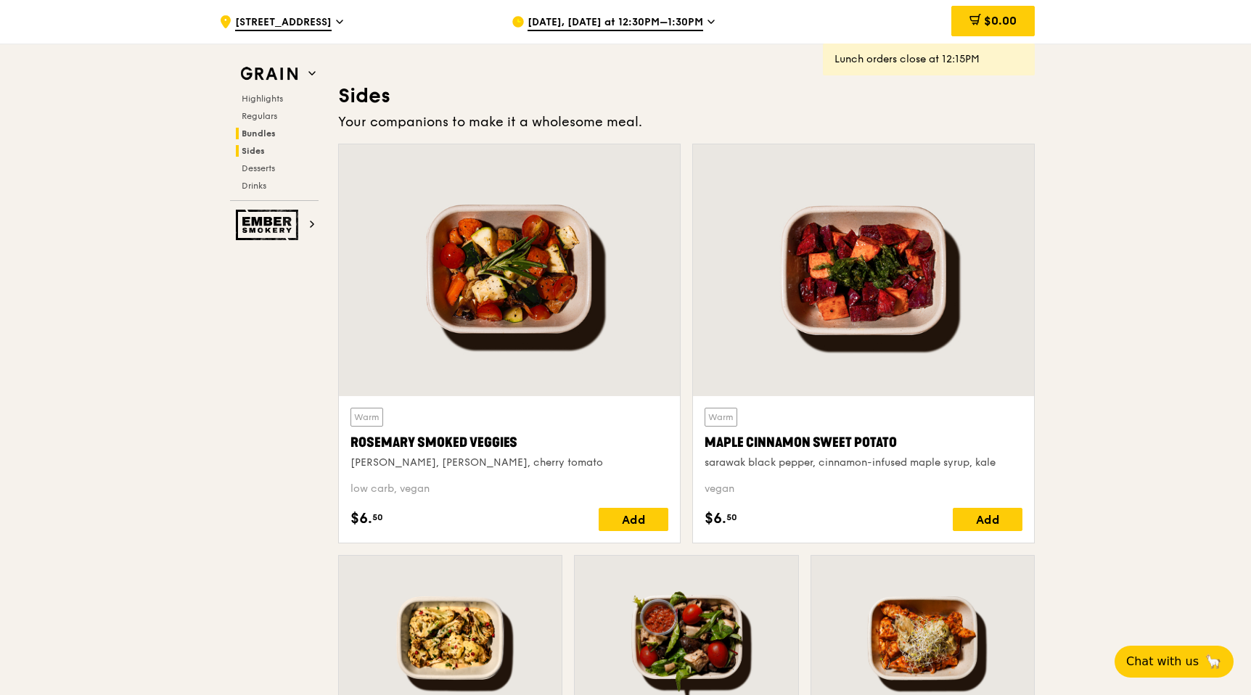
scroll to position [3217, 0]
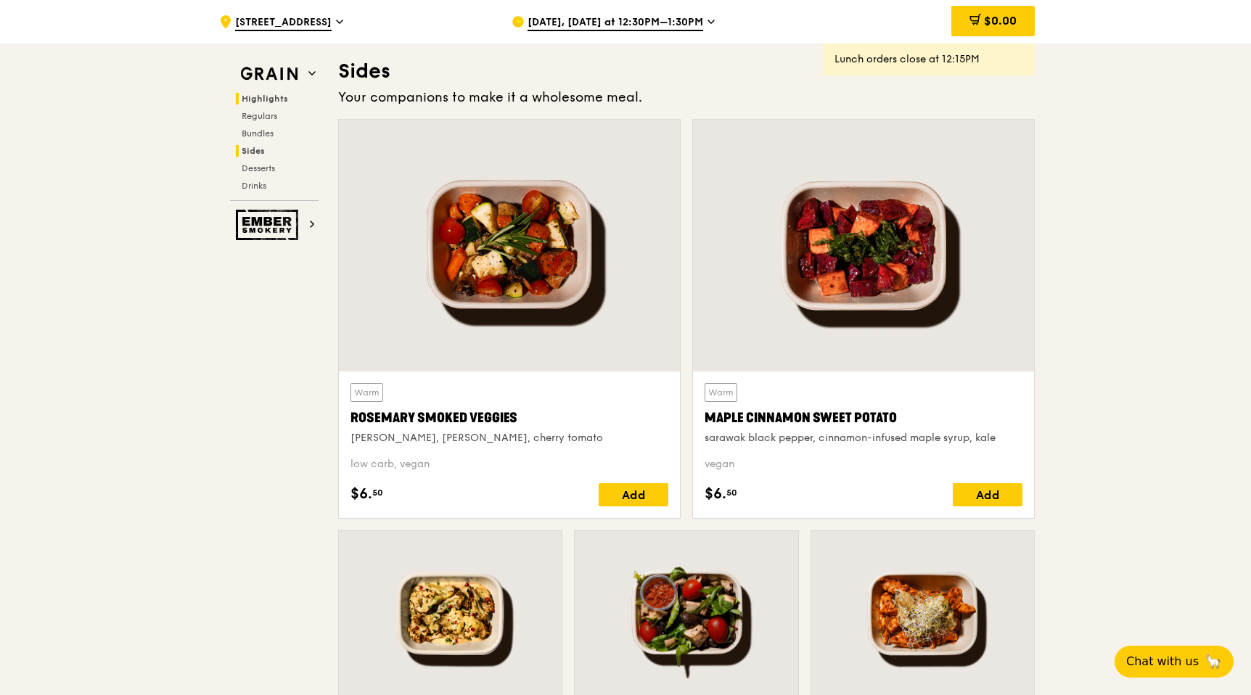
click at [269, 94] on span "Highlights" at bounding box center [265, 99] width 46 height 10
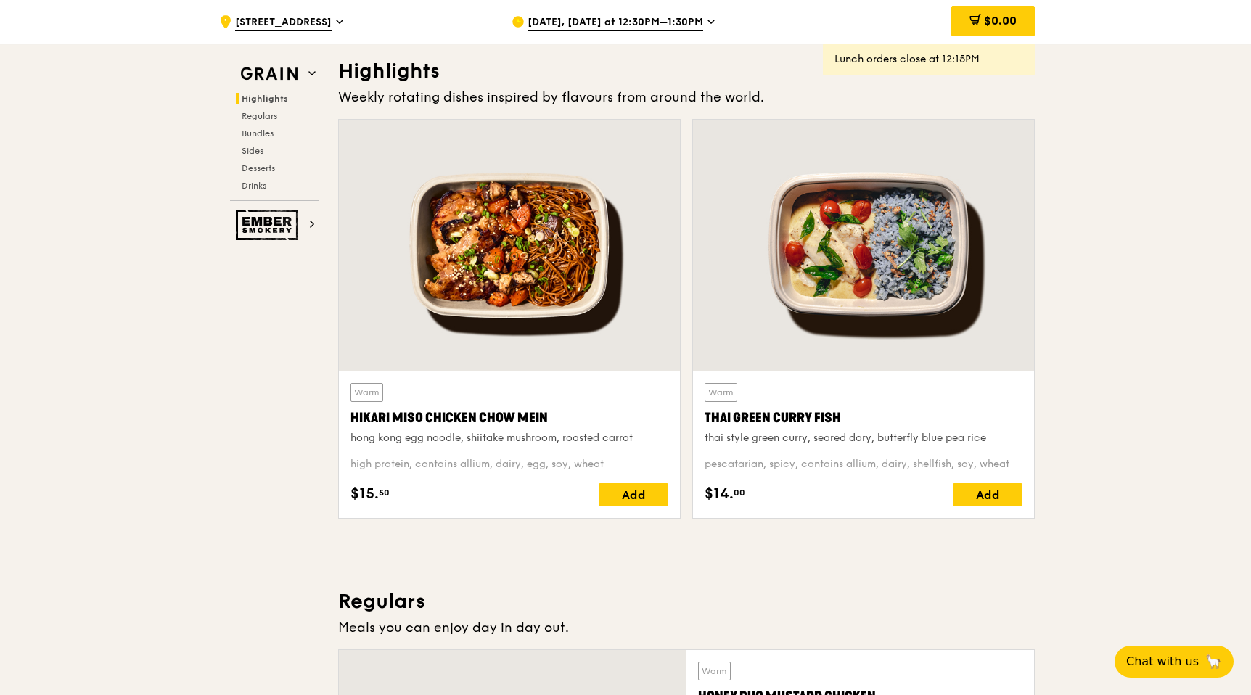
scroll to position [409, 0]
